Goal: Find contact information: Find contact information

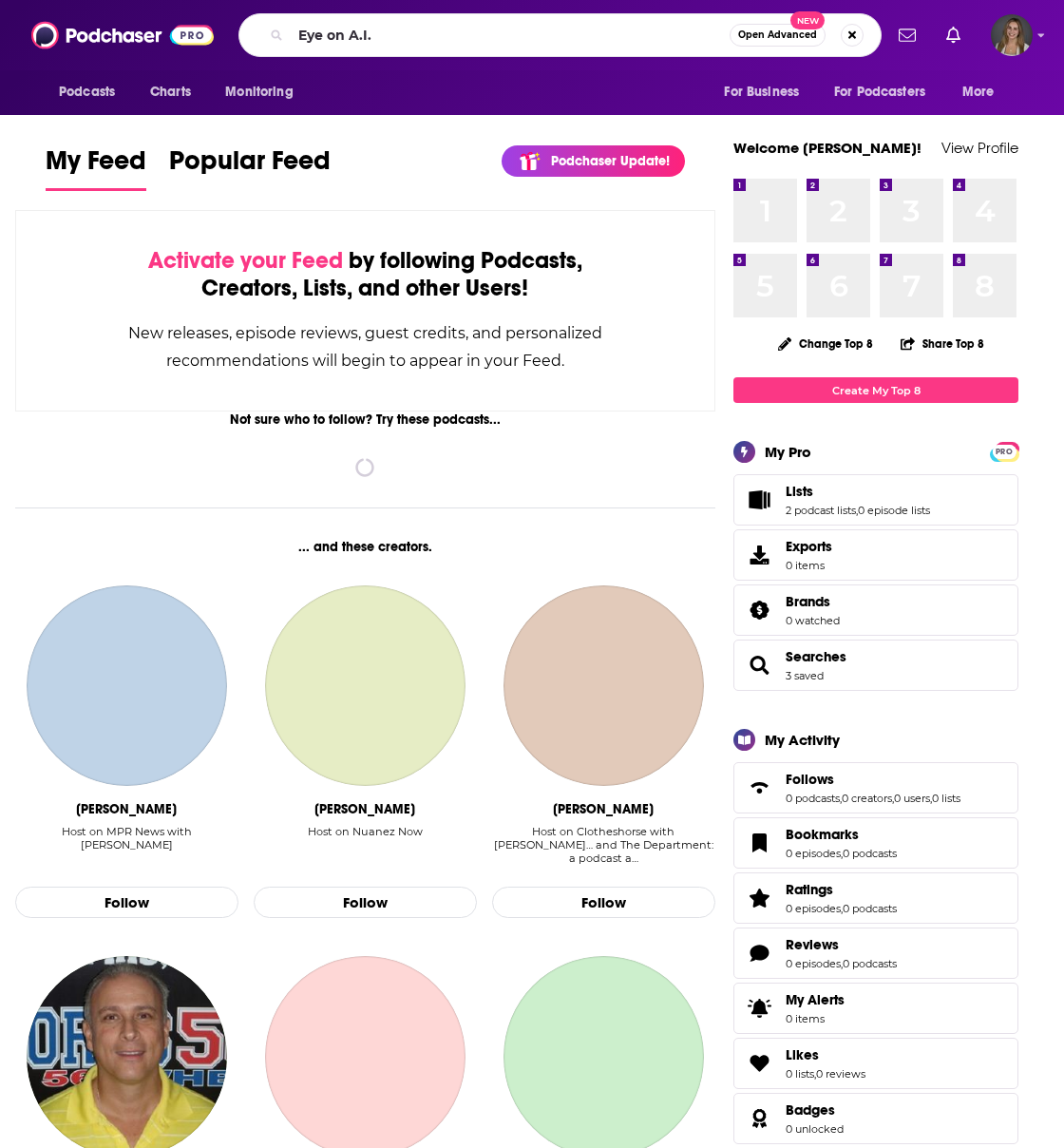
type input "Eye on A.I."
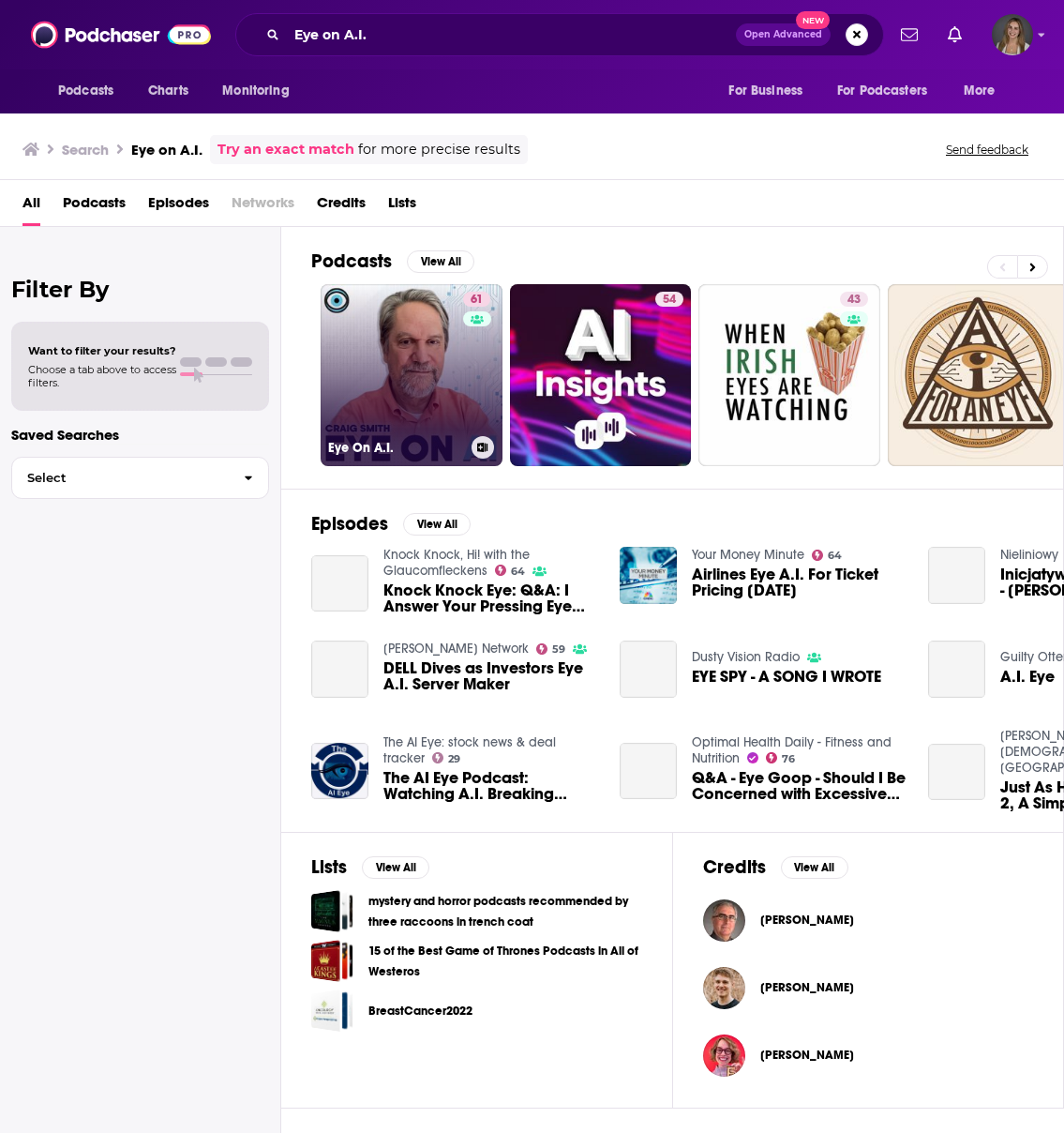
click at [435, 386] on link "61 Eye On A.I." at bounding box center [411, 375] width 182 height 182
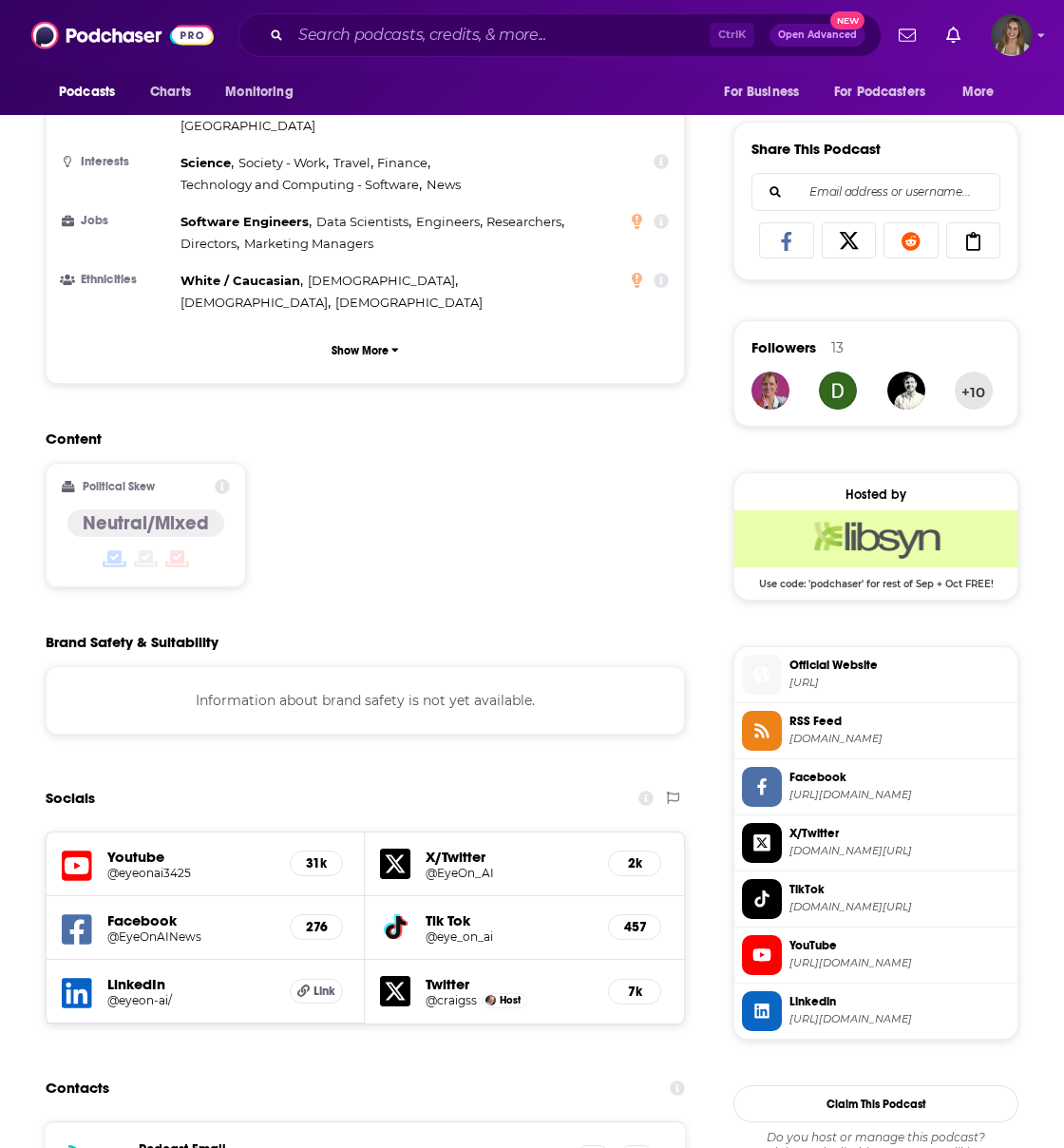
scroll to position [1710, 0]
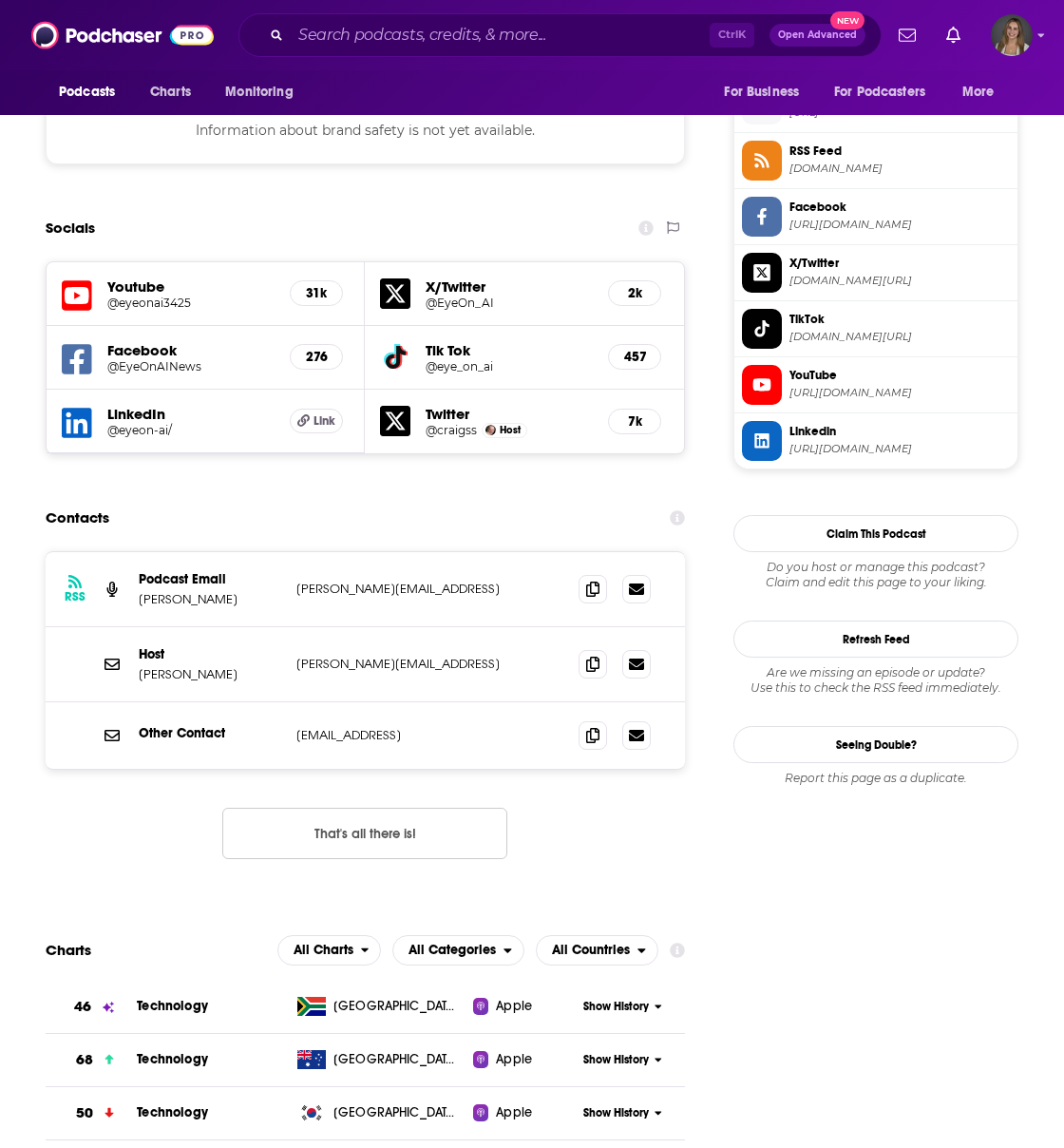
drag, startPoint x: 417, startPoint y: 495, endPoint x: 288, endPoint y: 496, distance: 129.0
click at [288, 552] on div "RSS Podcast Email [PERSON_NAME] Smith [EMAIL_ADDRESS] [EMAIL_ADDRESS]" at bounding box center [365, 590] width 639 height 75
copy div "[PERSON_NAME][EMAIL_ADDRESS]"
